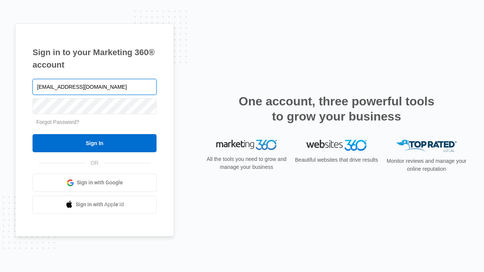
type input "[EMAIL_ADDRESS][DOMAIN_NAME]"
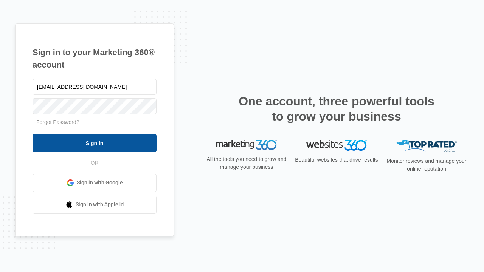
click at [95, 143] on input "Sign In" at bounding box center [95, 143] width 124 height 18
